Goal: Find specific page/section: Find specific page/section

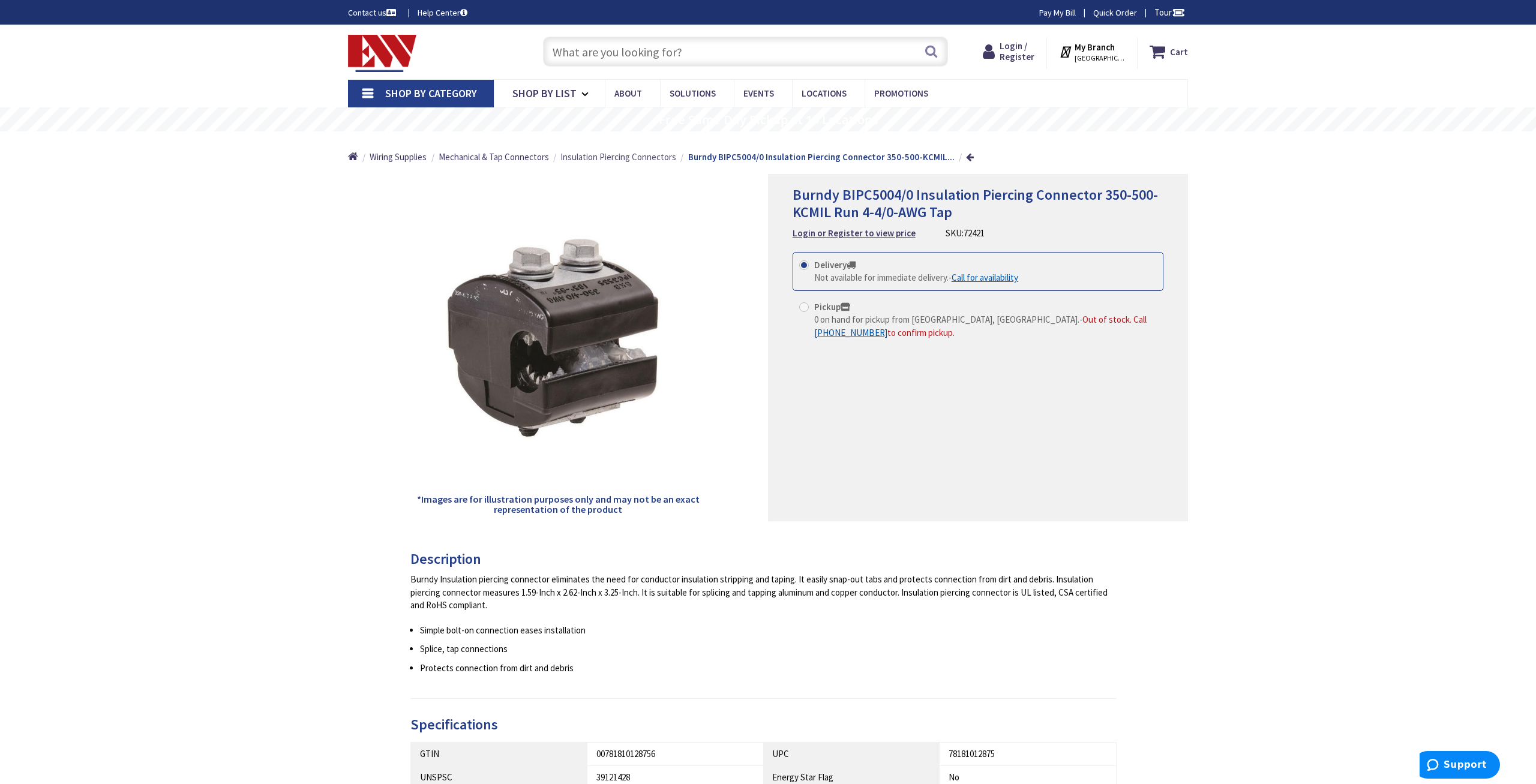
click at [633, 155] on span "Insulation Piercing Connectors" at bounding box center [618, 156] width 116 height 12
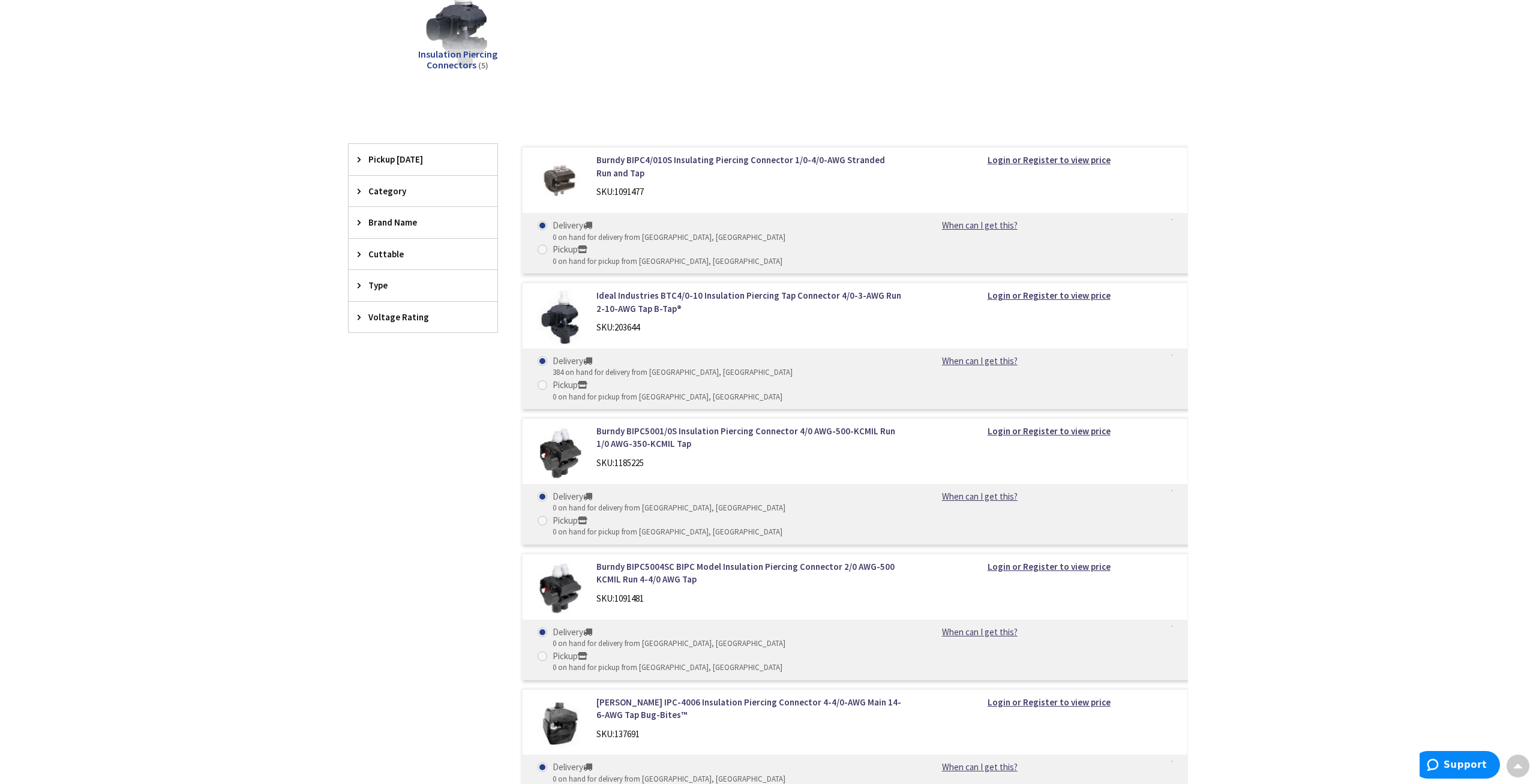
scroll to position [187, 0]
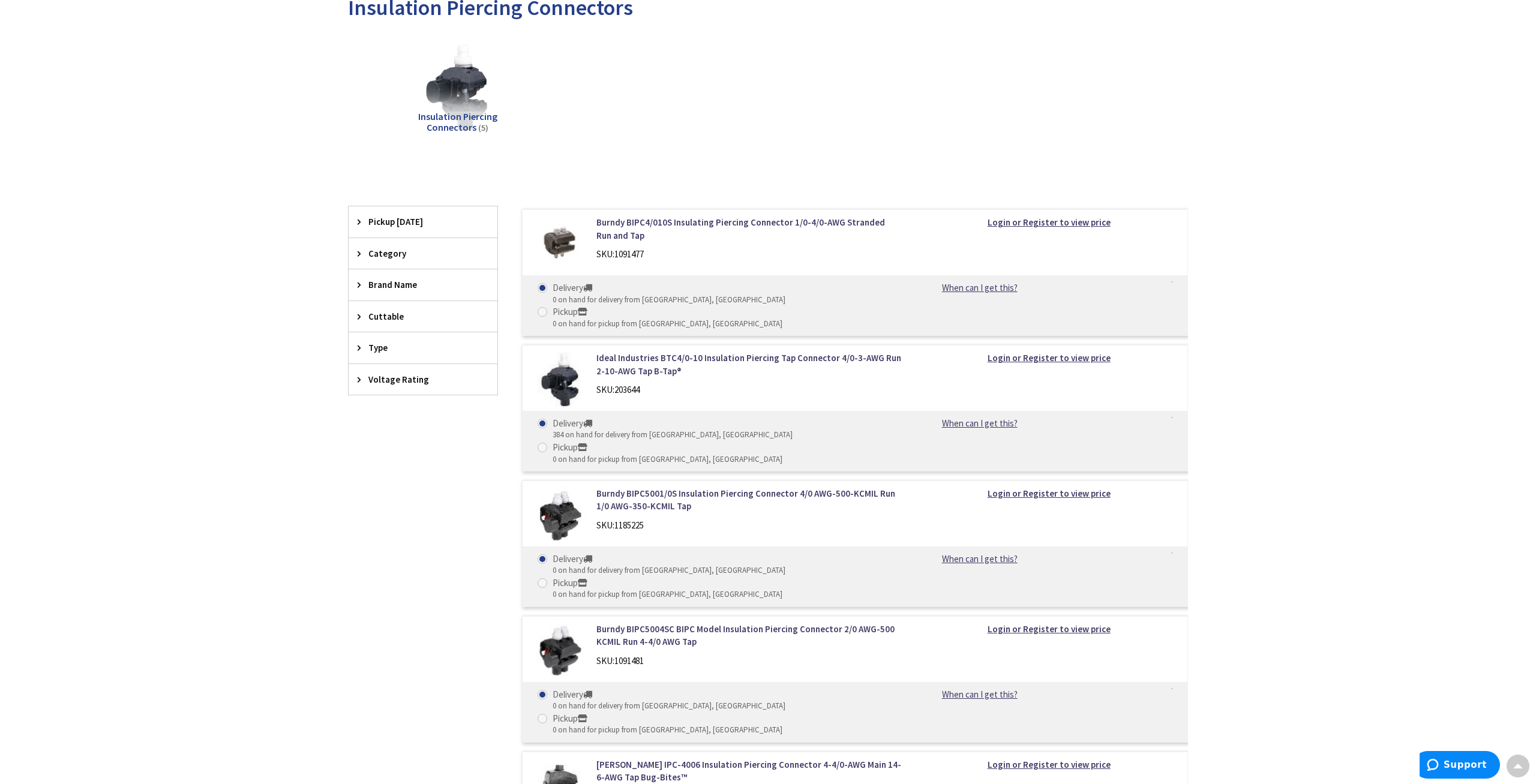
click at [360, 344] on icon at bounding box center [362, 347] width 9 height 9
click at [362, 315] on icon at bounding box center [362, 316] width 9 height 9
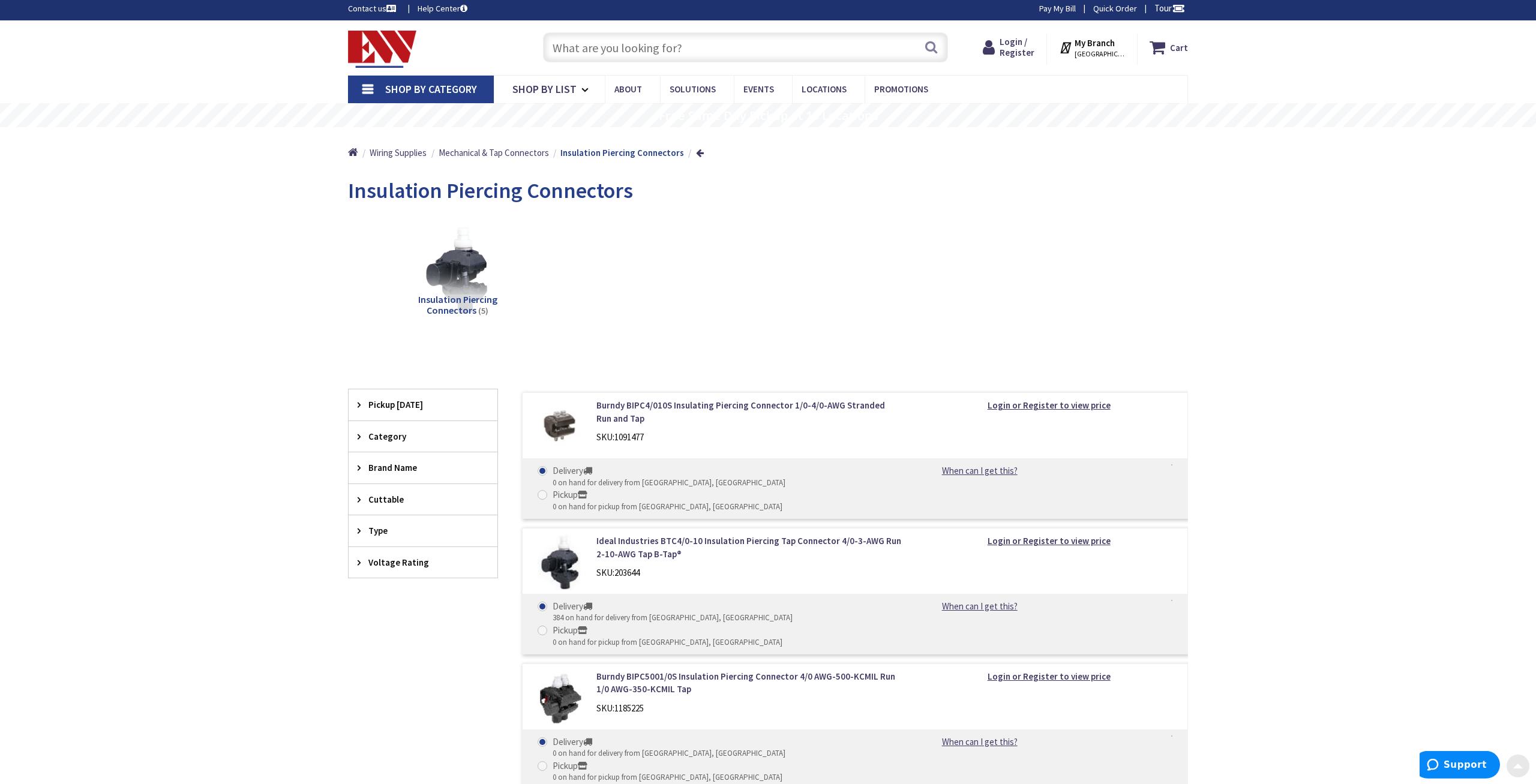
scroll to position [0, 0]
